Goal: Find specific page/section: Find specific page/section

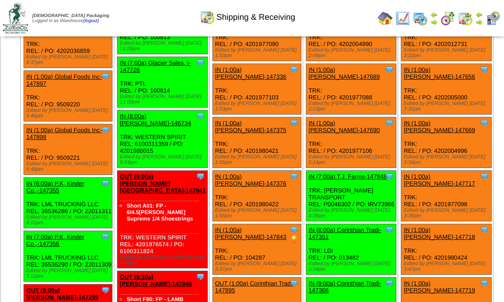
scroll to position [2057, 0]
click at [491, 14] on img at bounding box center [493, 18] width 15 height 15
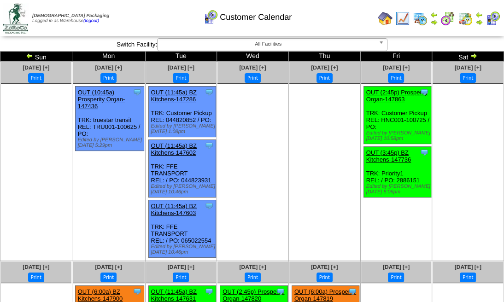
click at [492, 12] on img at bounding box center [493, 18] width 15 height 15
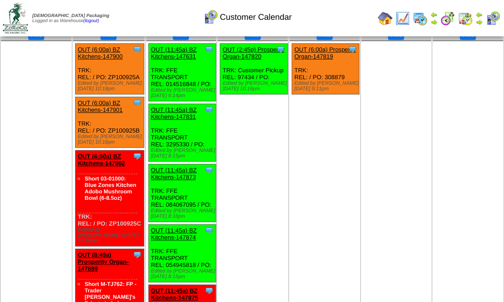
scroll to position [201, 0]
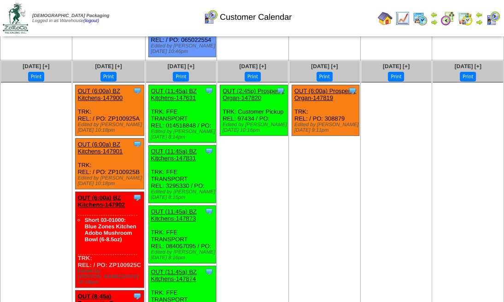
click at [463, 15] on img at bounding box center [465, 18] width 15 height 15
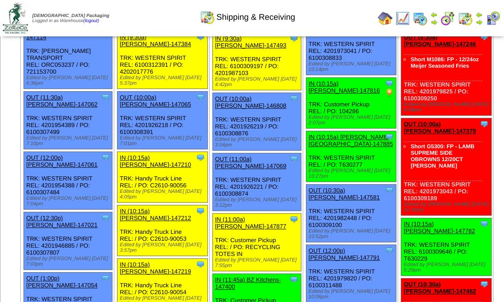
scroll to position [312, 0]
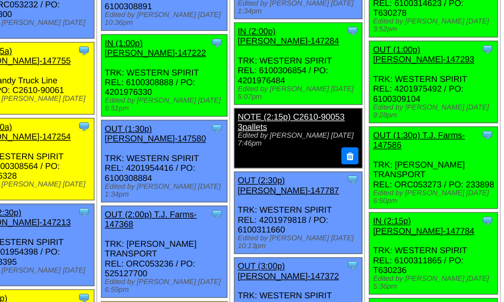
scroll to position [775, 0]
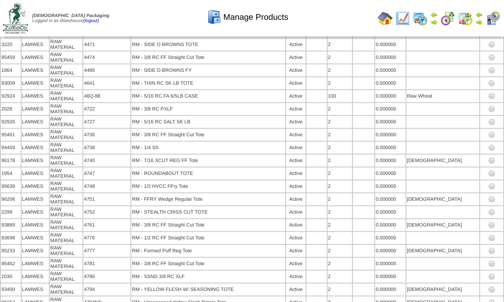
scroll to position [5276, 0]
